Goal: Task Accomplishment & Management: Manage account settings

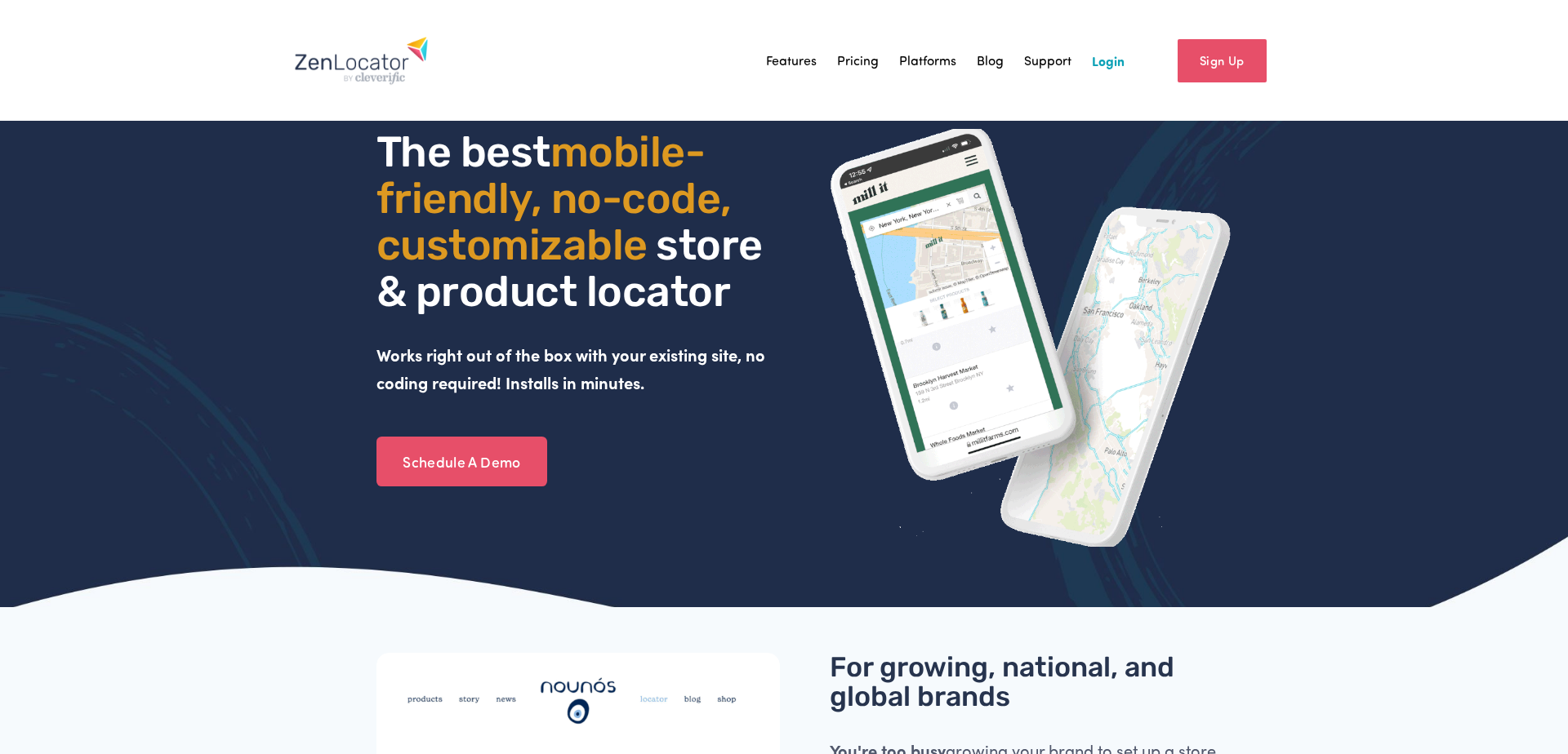
click at [1117, 58] on link "Login" at bounding box center [1107, 60] width 32 height 24
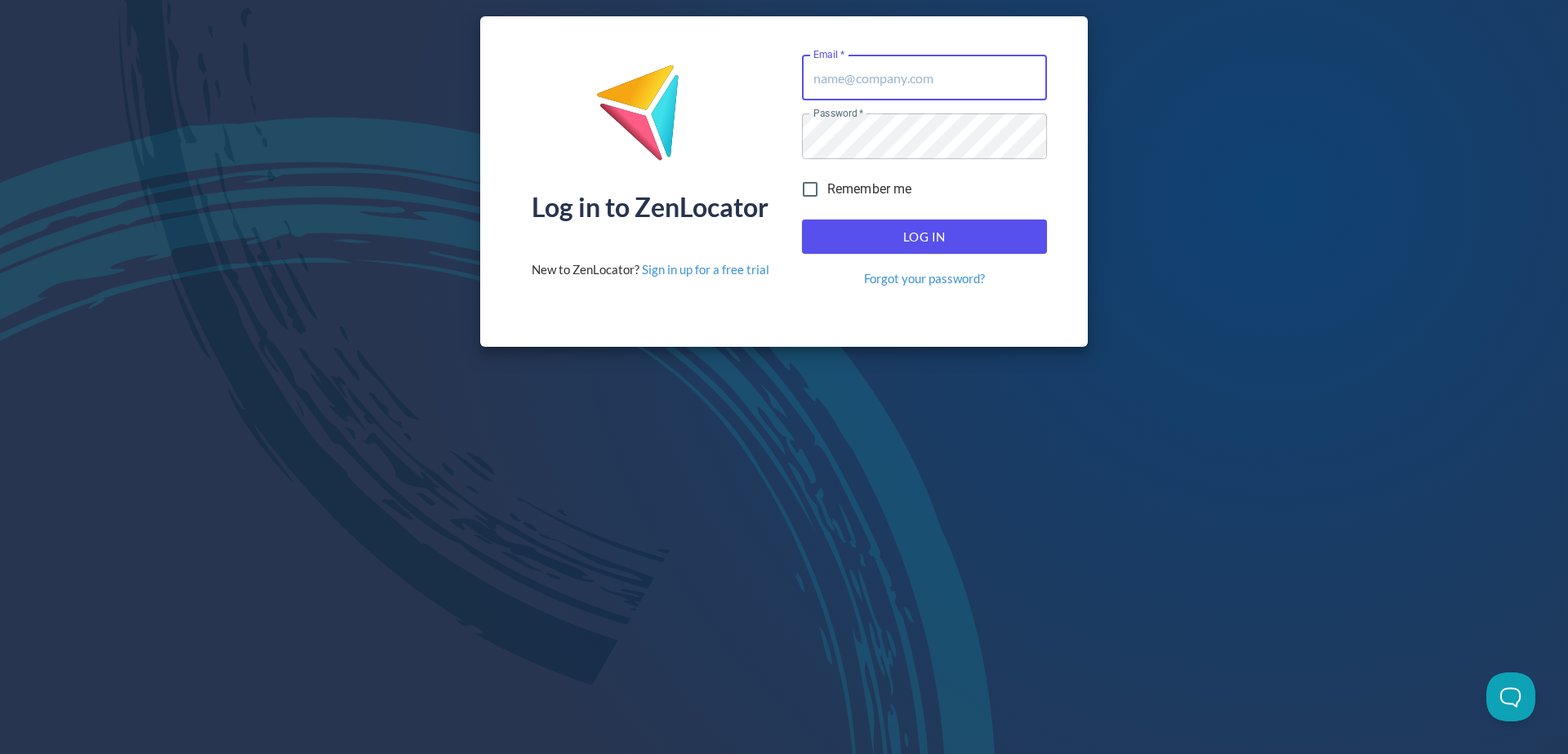
type input "[PERSON_NAME][EMAIL_ADDRESS][PERSON_NAME][DOMAIN_NAME]"
click at [905, 244] on span "Log In" at bounding box center [924, 237] width 209 height 22
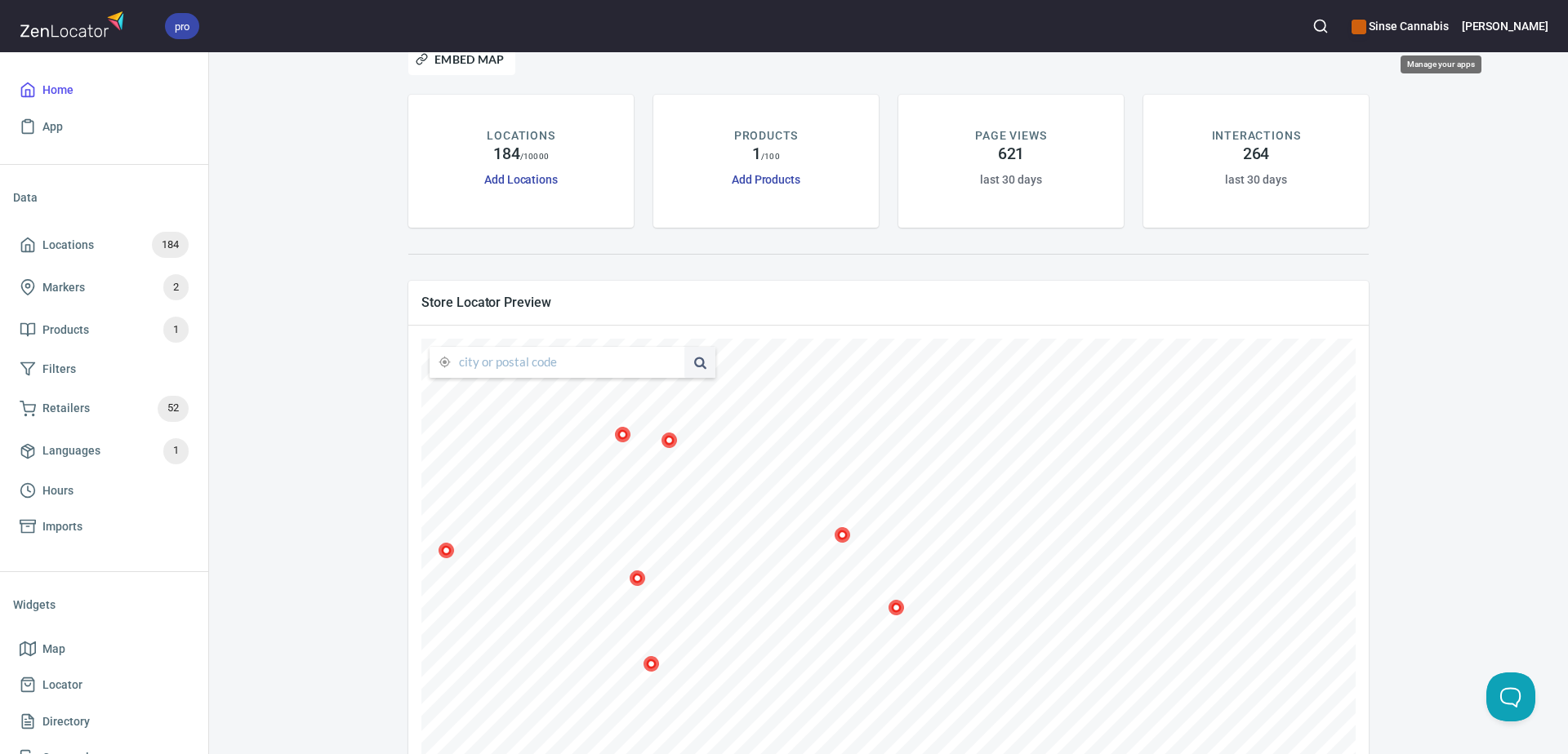
click at [1438, 22] on h6 "Sinse Cannabis" at bounding box center [1399, 27] width 96 height 18
click at [1503, 22] on div at bounding box center [784, 377] width 1568 height 754
click at [1508, 23] on h6 "[PERSON_NAME]" at bounding box center [1505, 27] width 86 height 18
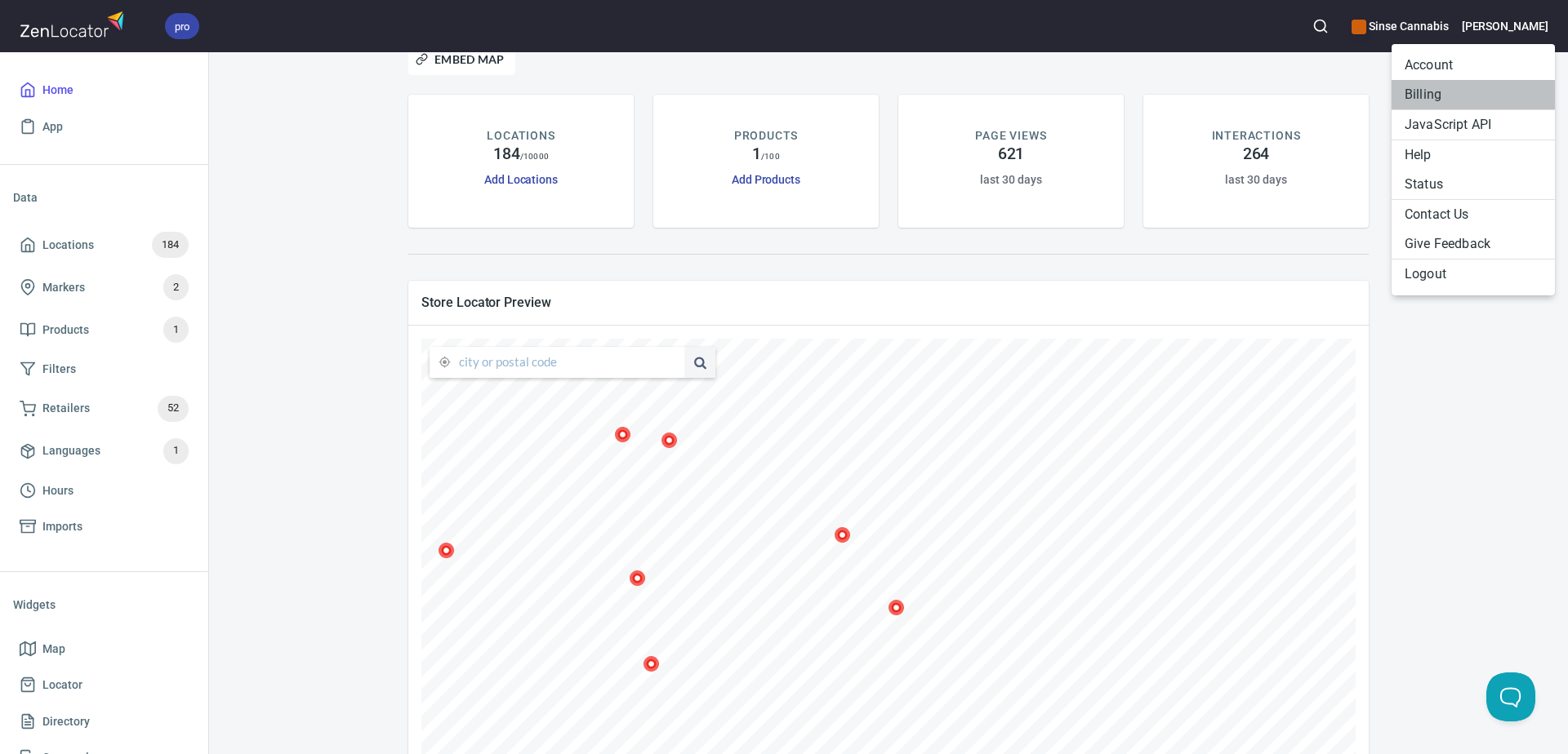
click at [1419, 100] on li "Billing" at bounding box center [1472, 94] width 163 height 29
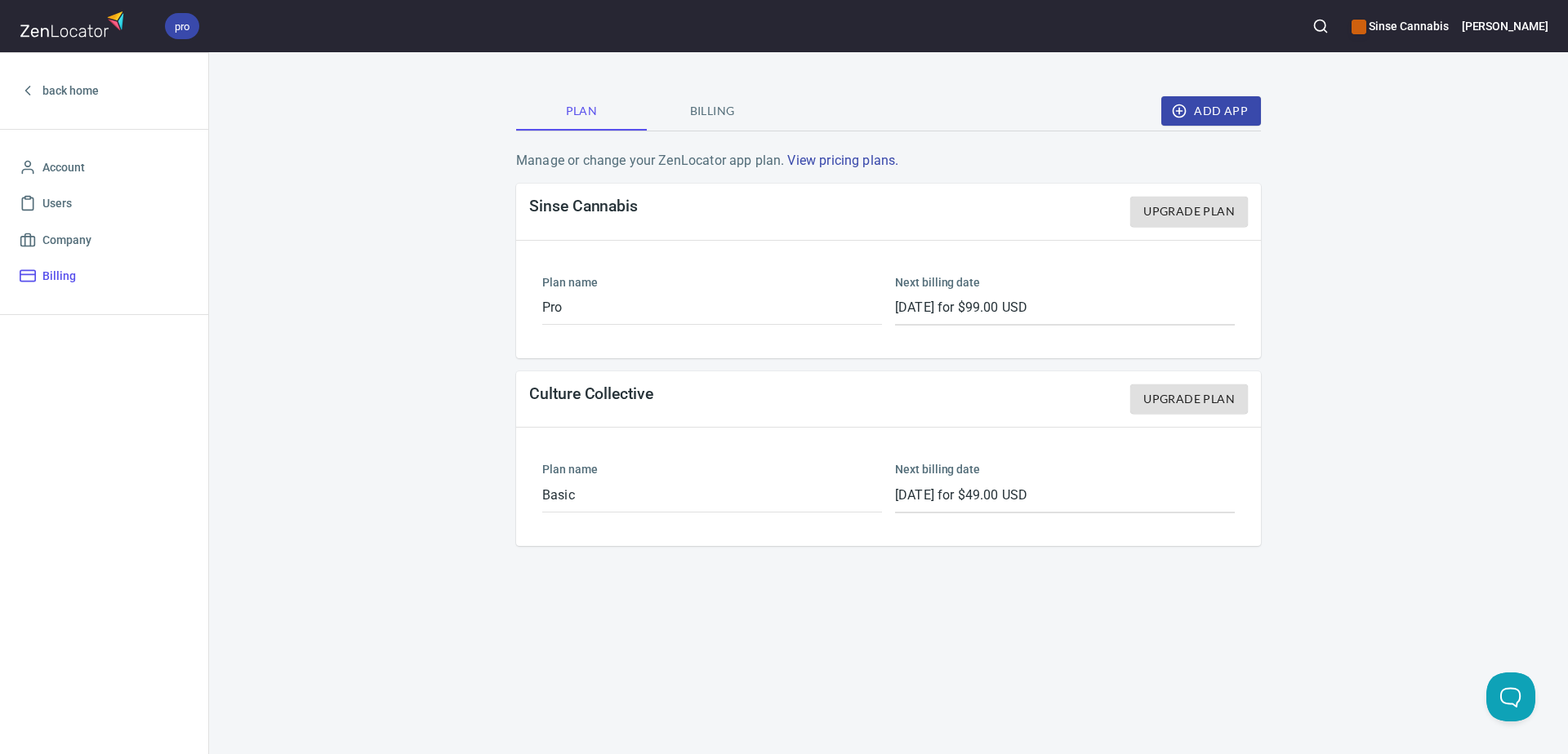
click at [722, 106] on span "Billing" at bounding box center [713, 111] width 111 height 21
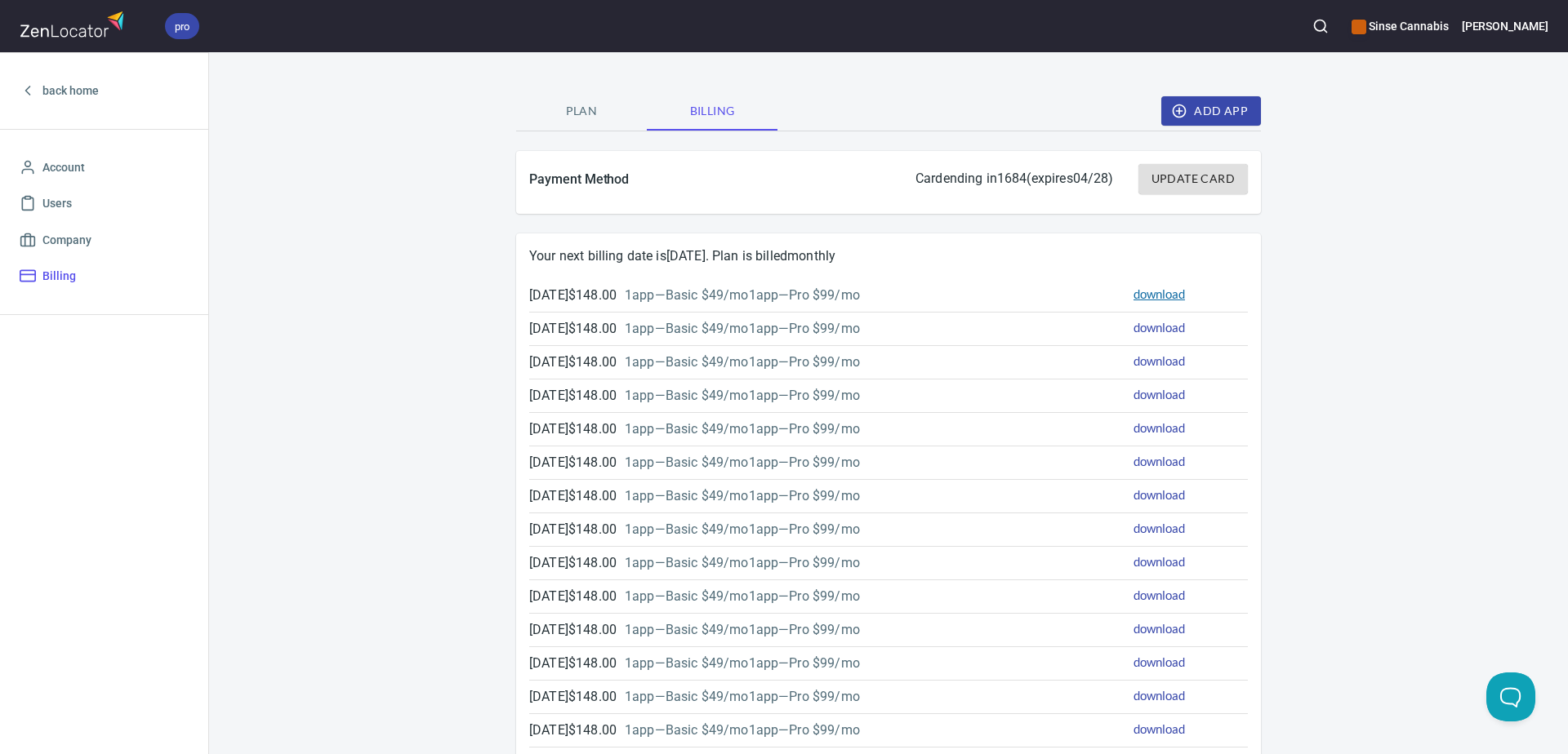
click at [1169, 289] on link "download" at bounding box center [1159, 294] width 52 height 15
